Goal: Transaction & Acquisition: Download file/media

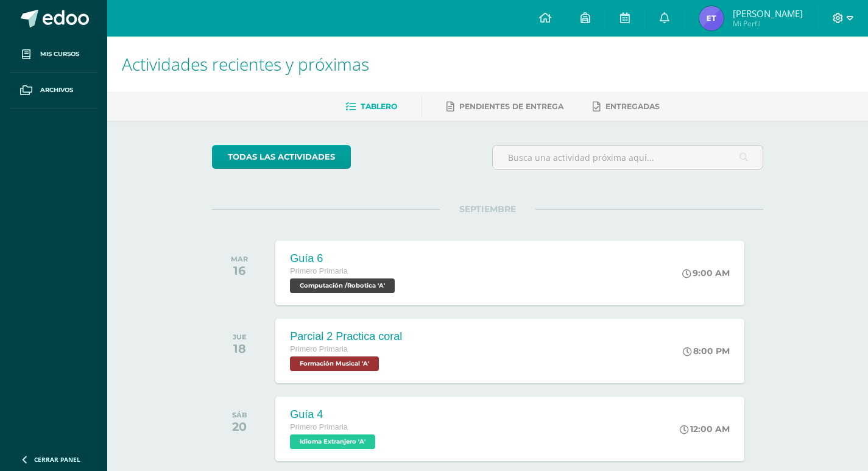
click at [848, 15] on icon at bounding box center [849, 18] width 7 height 11
click at [810, 86] on span "Cerrar sesión" at bounding box center [811, 83] width 55 height 12
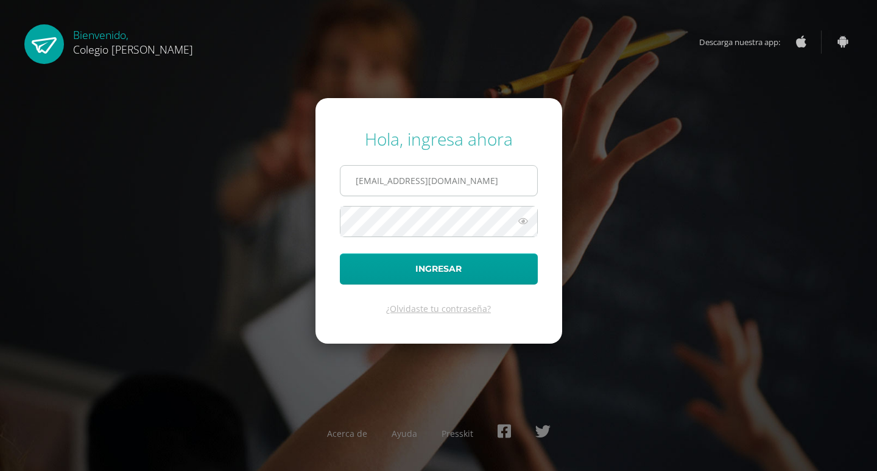
click at [521, 176] on input "[EMAIL_ADDRESS][DOMAIN_NAME]" at bounding box center [438, 181] width 197 height 30
type input "[EMAIL_ADDRESS][DOMAIN_NAME]"
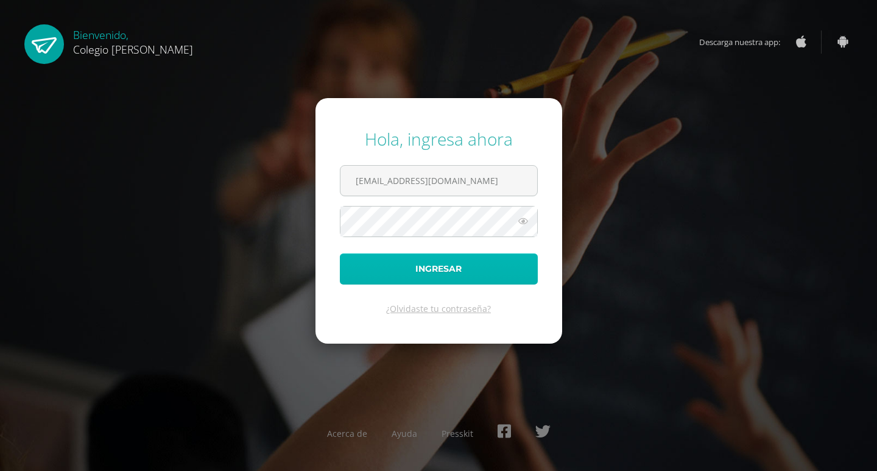
click at [491, 272] on button "Ingresar" at bounding box center [439, 268] width 198 height 31
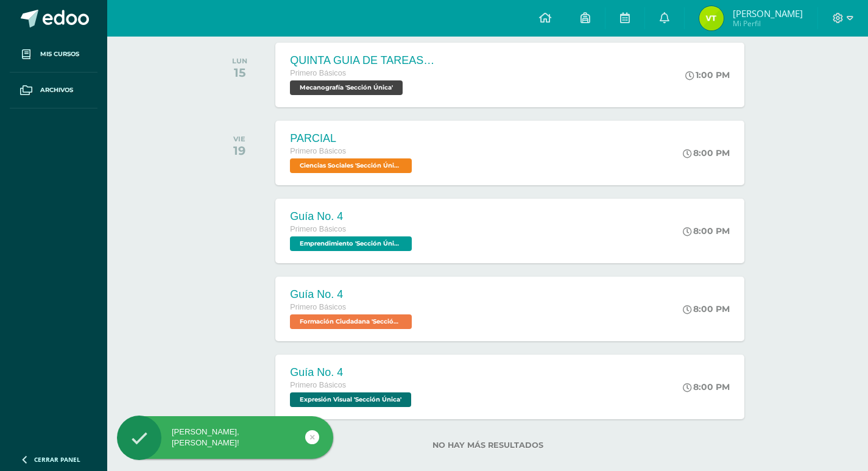
scroll to position [293, 0]
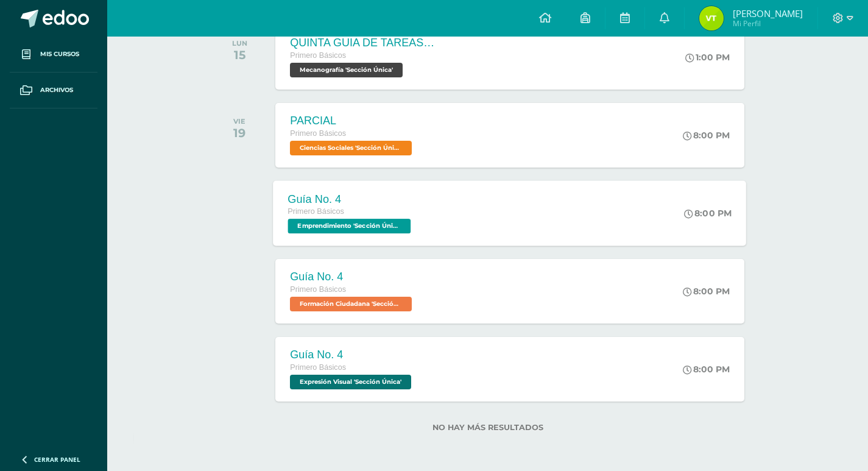
click at [474, 226] on div "Guía No. 4 Primero Básicos Emprendimiento 'Sección Única' 8:00 PM Guía No. 4 Em…" at bounding box center [509, 212] width 473 height 65
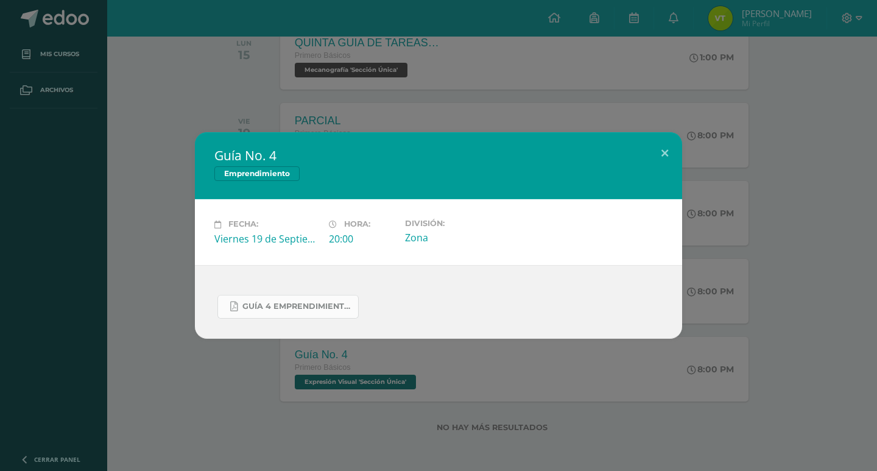
click at [326, 313] on link "GUÍA 4 EMPRENDIMIENTO 1ERO. IV BIM.docx.pdf" at bounding box center [287, 307] width 141 height 24
click at [662, 149] on button at bounding box center [664, 152] width 35 height 41
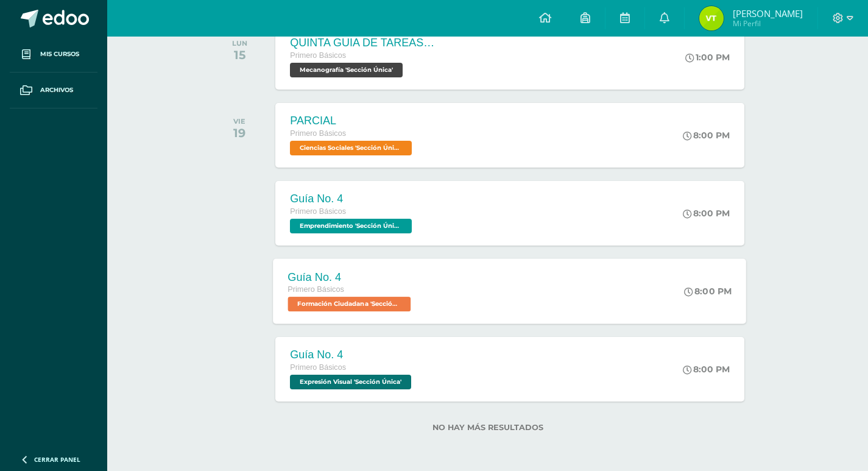
click at [395, 278] on div "Guía No. 4" at bounding box center [351, 276] width 126 height 13
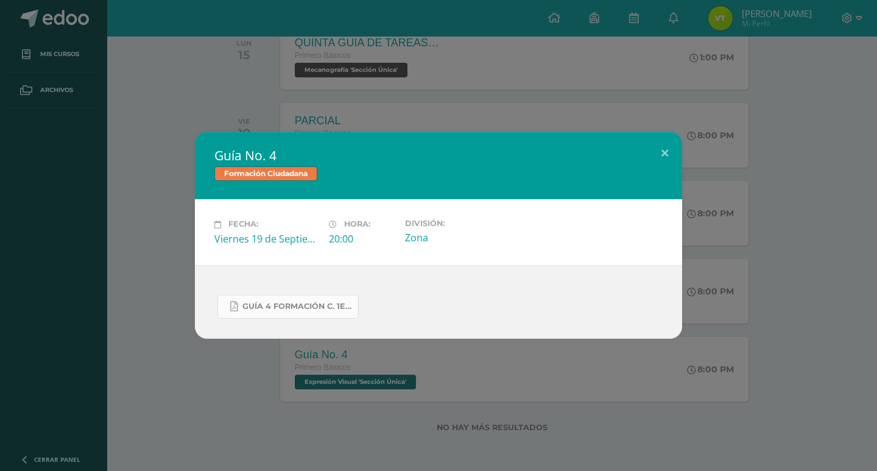
click at [317, 304] on span "GUÍA 4 FORMACIÓN C. 1ERO. IV BIM.docx.pdf" at bounding box center [297, 306] width 110 height 10
click at [662, 151] on button at bounding box center [664, 152] width 35 height 41
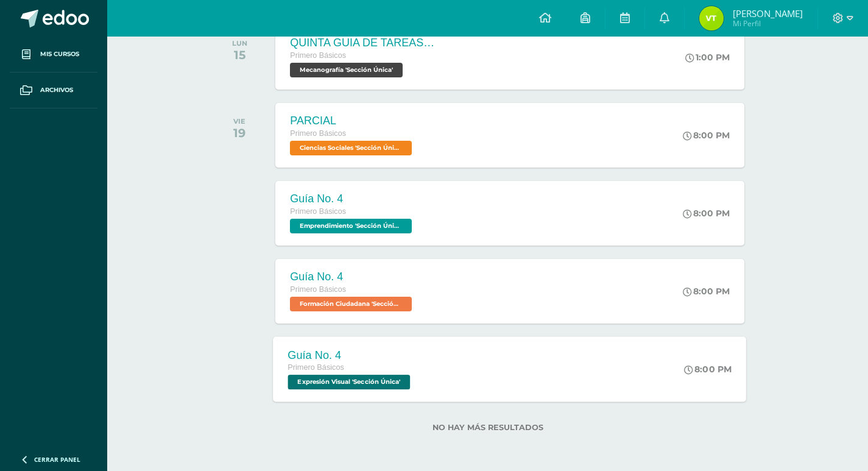
click at [321, 362] on div "Primero Básicos" at bounding box center [350, 367] width 125 height 13
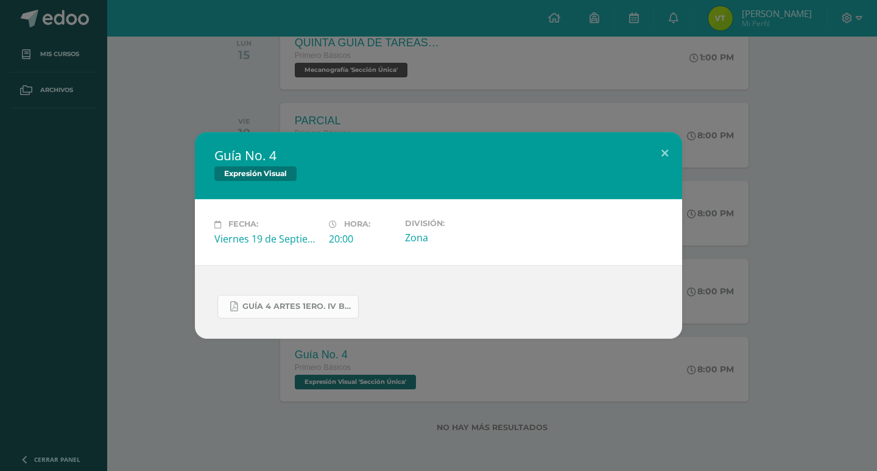
click at [286, 302] on span "GUÍA 4 ARTES 1ERO. IV BIM.docx.pdf" at bounding box center [297, 306] width 110 height 10
click at [669, 147] on button at bounding box center [664, 152] width 35 height 41
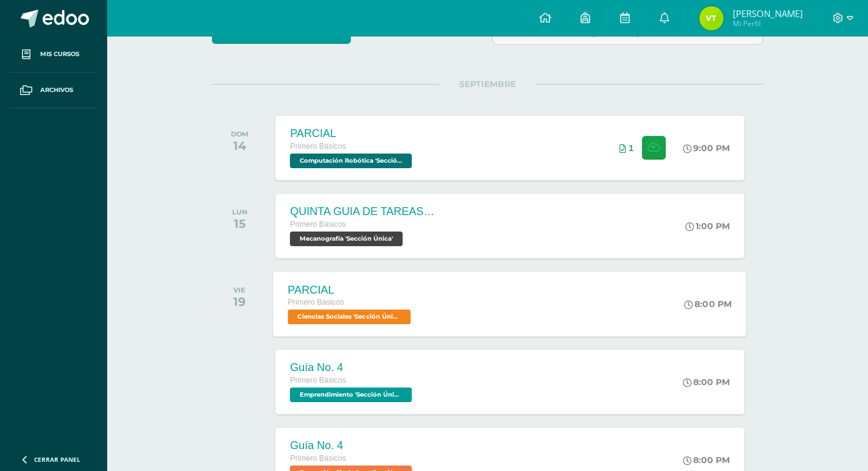
scroll to position [111, 0]
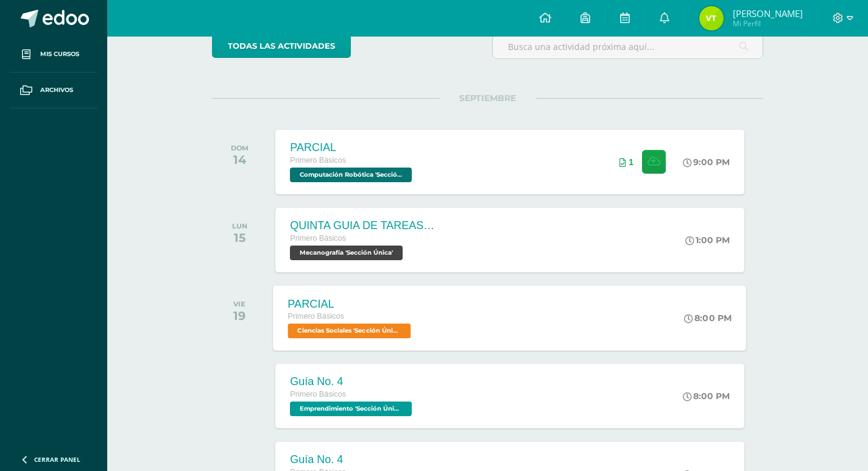
click at [345, 304] on div "PARCIAL" at bounding box center [351, 303] width 126 height 13
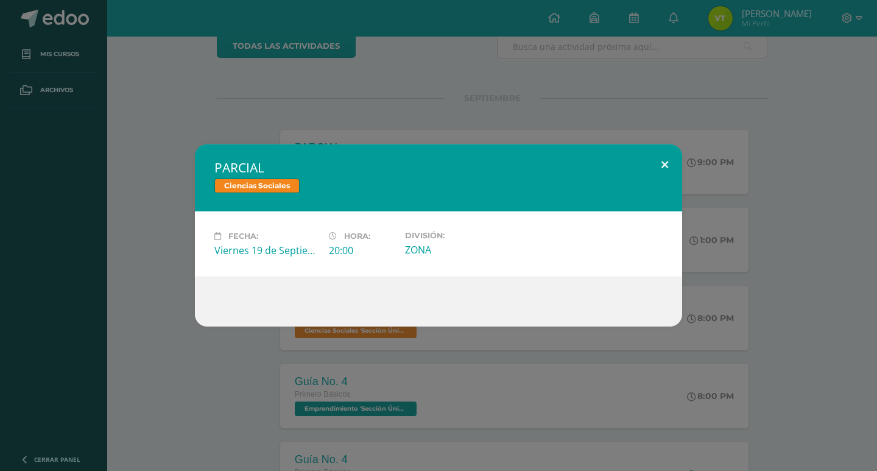
click at [672, 165] on button at bounding box center [664, 164] width 35 height 41
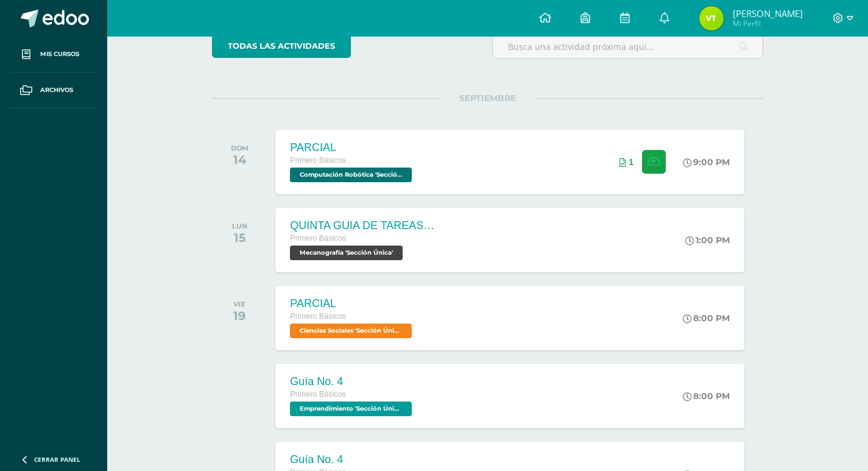
click at [382, 237] on div "Primero Básicos" at bounding box center [363, 238] width 146 height 13
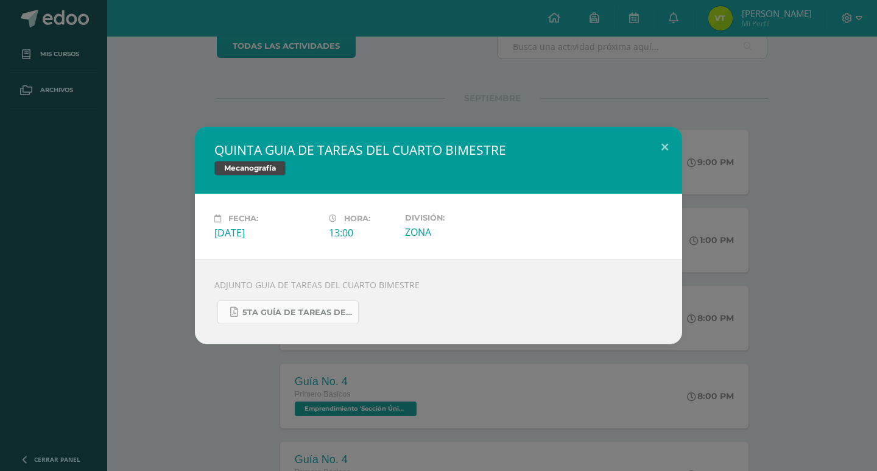
click at [312, 304] on link "5TA GUÍA DE TAREAS DEL CUARTO BIMESTRE DE 1RO BÁSICO SEPTIEMBRE.pdf" at bounding box center [287, 312] width 141 height 24
click at [653, 148] on button at bounding box center [664, 147] width 35 height 41
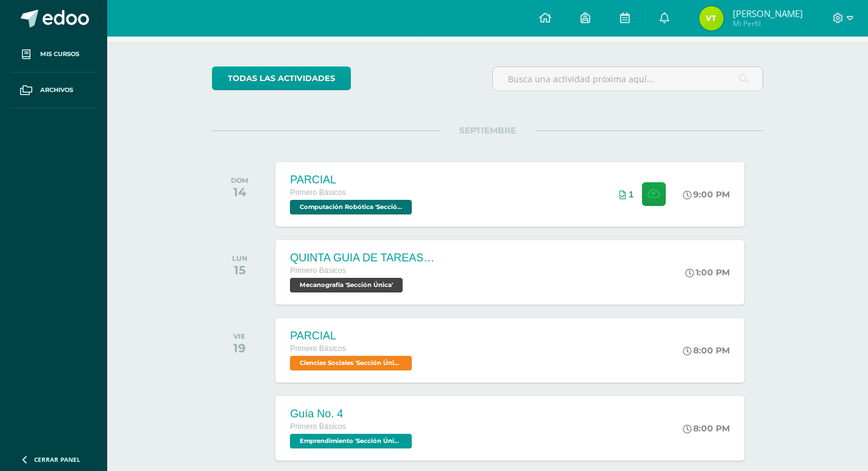
scroll to position [50, 0]
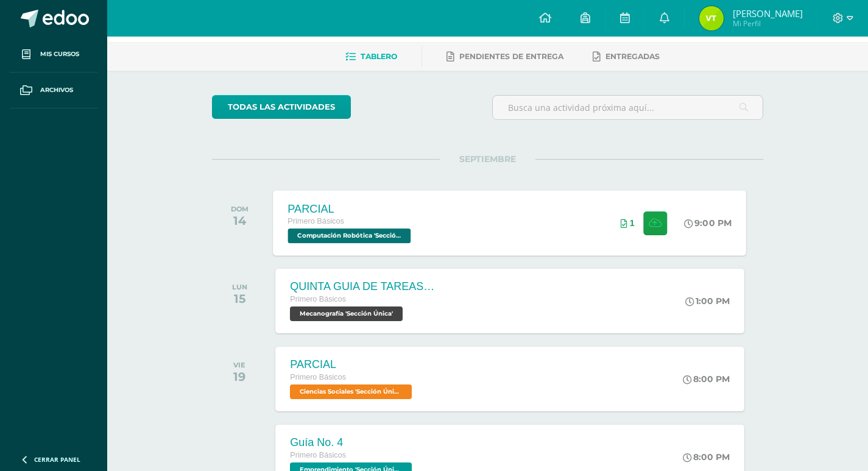
click at [365, 216] on div "Primero Básicos" at bounding box center [351, 221] width 126 height 13
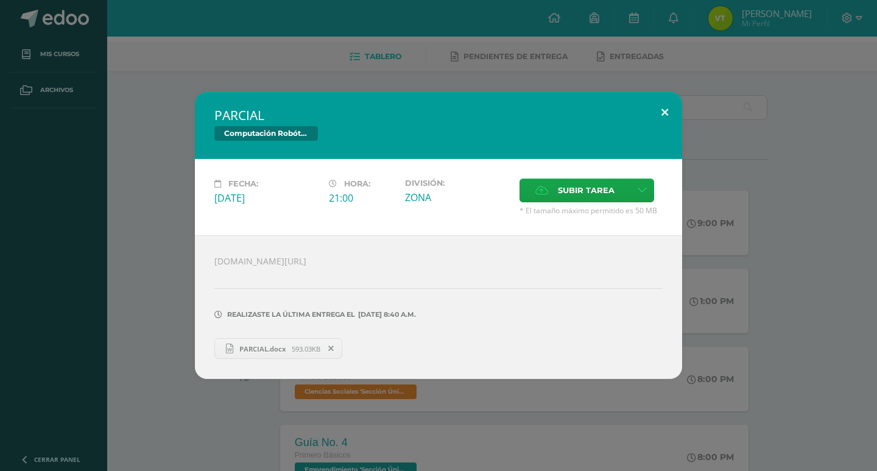
click at [665, 106] on button at bounding box center [664, 112] width 35 height 41
